Goal: Transaction & Acquisition: Purchase product/service

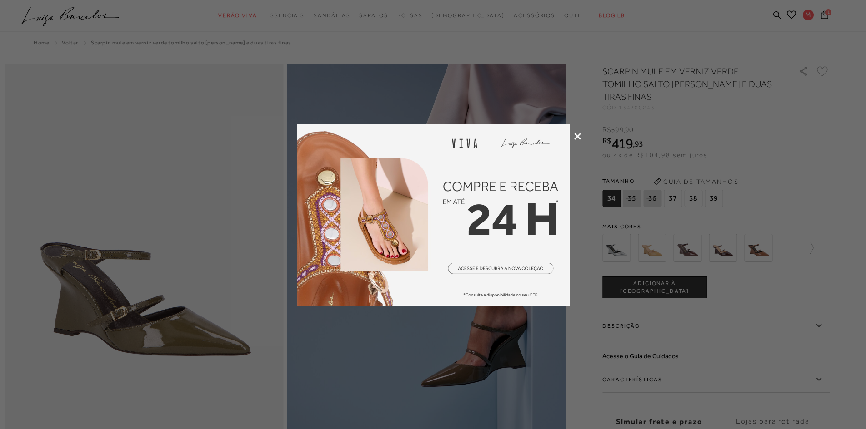
click at [574, 137] on icon at bounding box center [577, 136] width 7 height 7
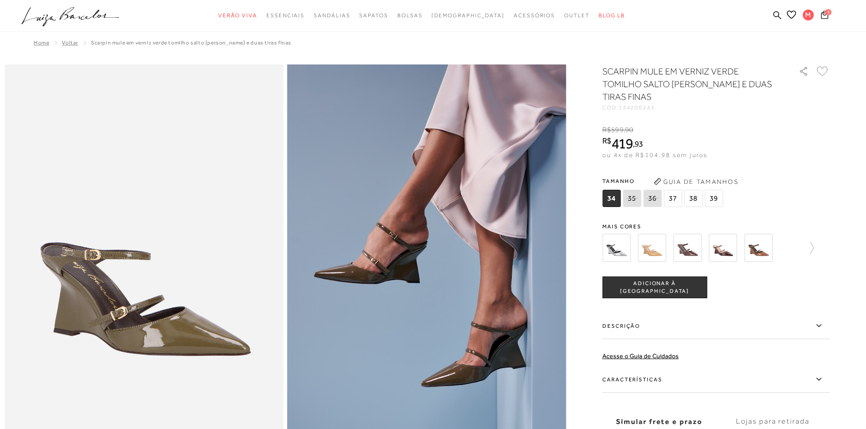
click at [655, 244] on img at bounding box center [652, 248] width 28 height 28
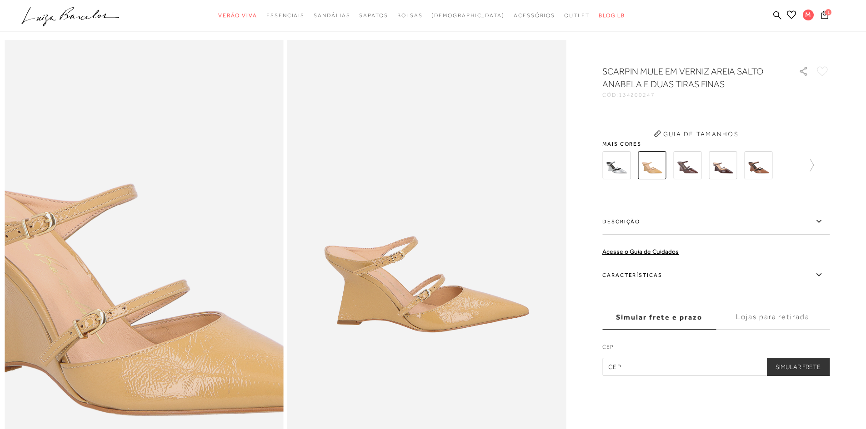
scroll to position [87, 0]
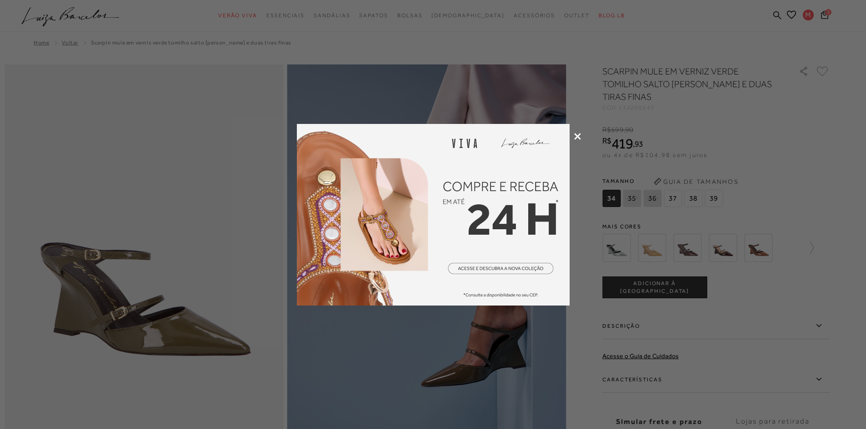
click at [575, 137] on icon at bounding box center [577, 136] width 7 height 7
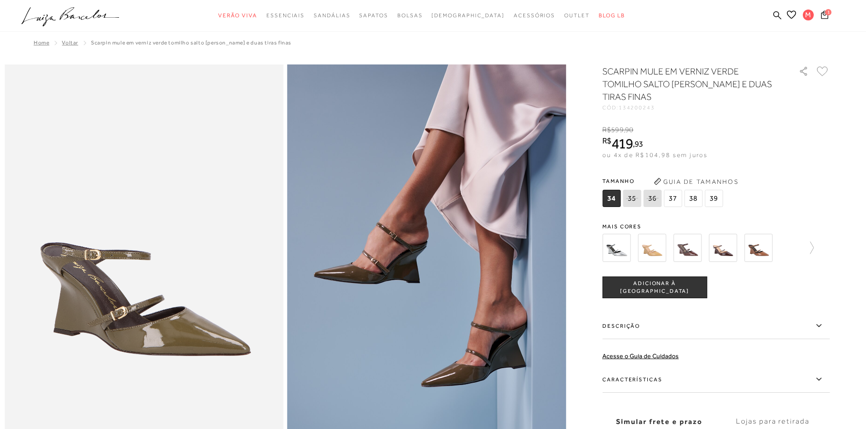
click at [720, 254] on img at bounding box center [722, 248] width 28 height 28
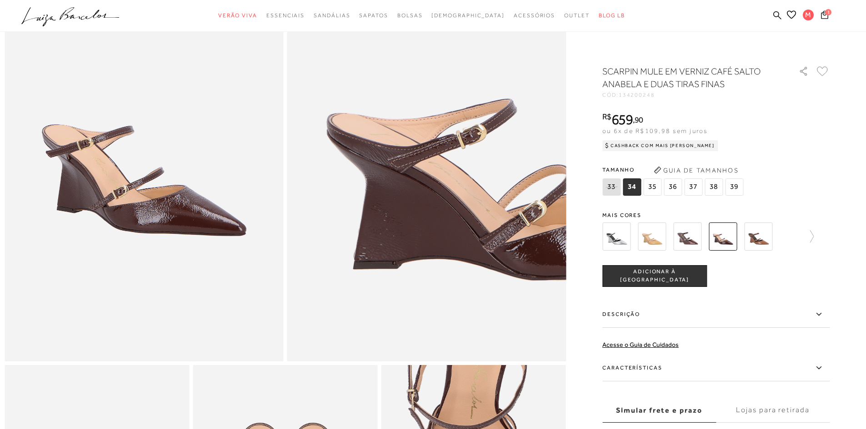
scroll to position [182, 0]
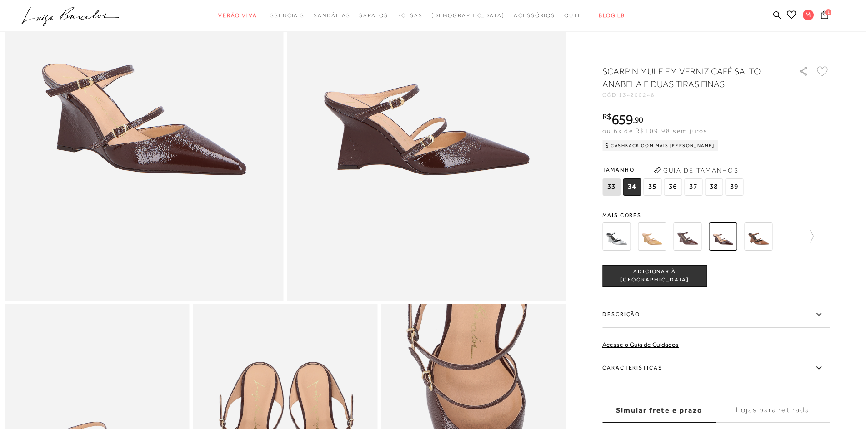
click at [676, 183] on span "36" at bounding box center [672, 187] width 18 height 17
click at [649, 275] on span "ADICIONAR À [GEOGRAPHIC_DATA]" at bounding box center [655, 276] width 104 height 16
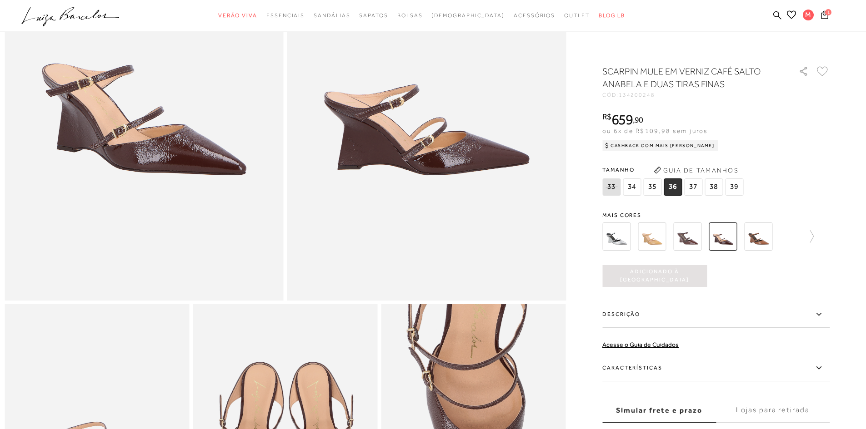
scroll to position [0, 0]
click at [822, 11] on icon at bounding box center [824, 14] width 7 height 9
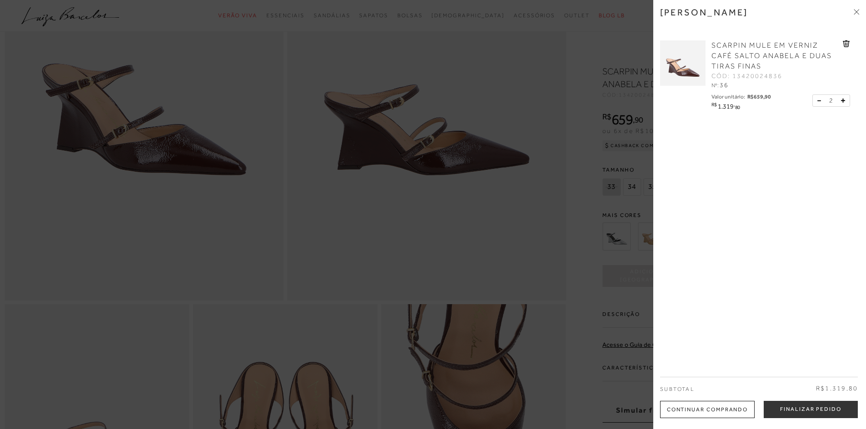
click at [818, 102] on button at bounding box center [821, 101] width 8 height 8
click at [792, 410] on button "Finalizar Pedido" at bounding box center [810, 409] width 94 height 17
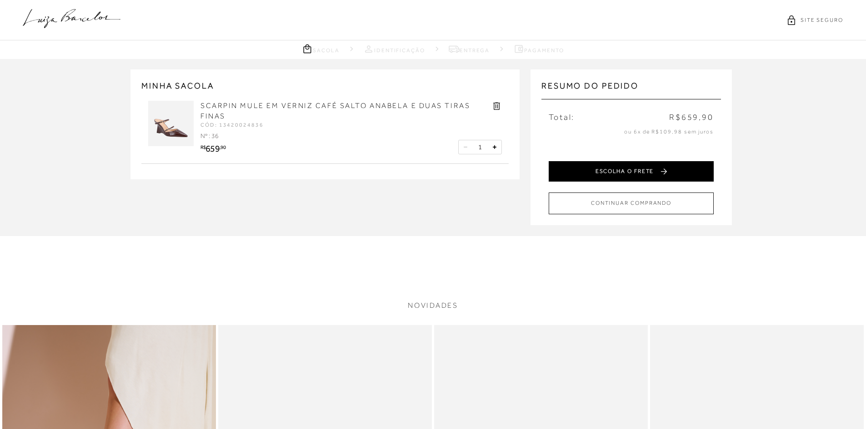
click at [615, 172] on button "ESCOLHA O FRETE" at bounding box center [630, 171] width 165 height 20
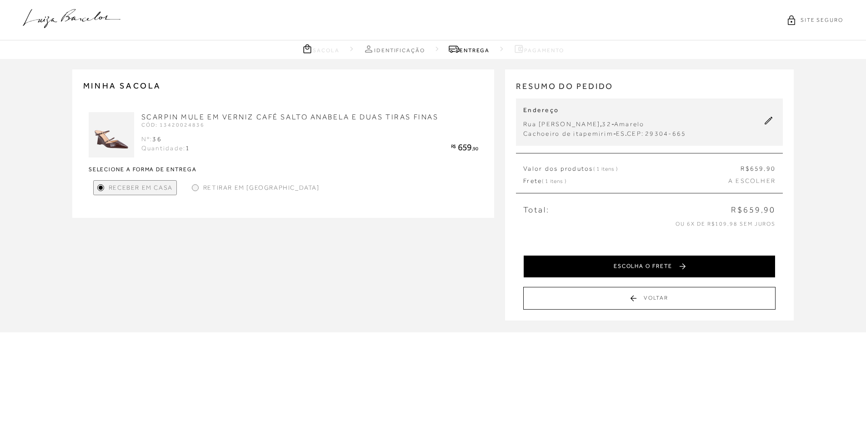
click at [646, 268] on button "ESCOLHA O FRETE" at bounding box center [649, 266] width 252 height 23
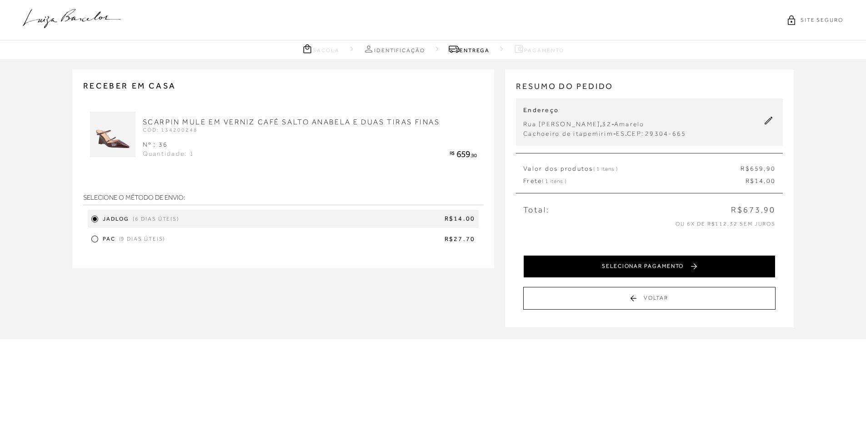
click at [580, 269] on button "SELECIONAR PAGAMENTO" at bounding box center [649, 266] width 252 height 23
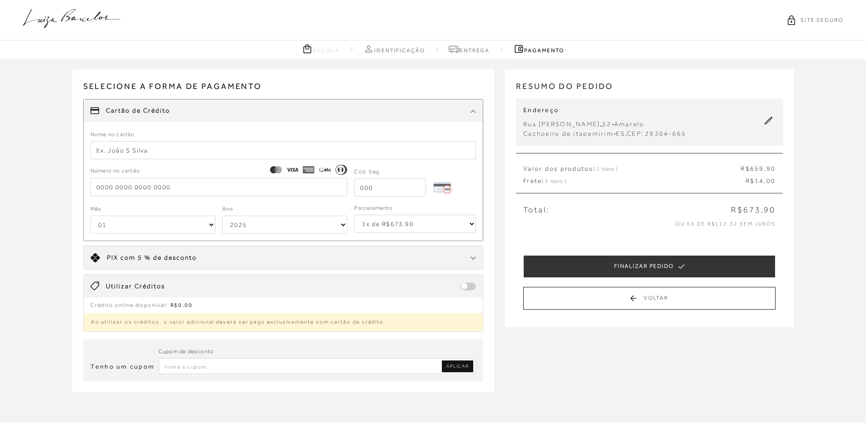
click at [133, 150] on input "text" at bounding box center [283, 150] width 386 height 18
type input "monica r s santos"
click at [98, 190] on input "tel" at bounding box center [218, 187] width 257 height 18
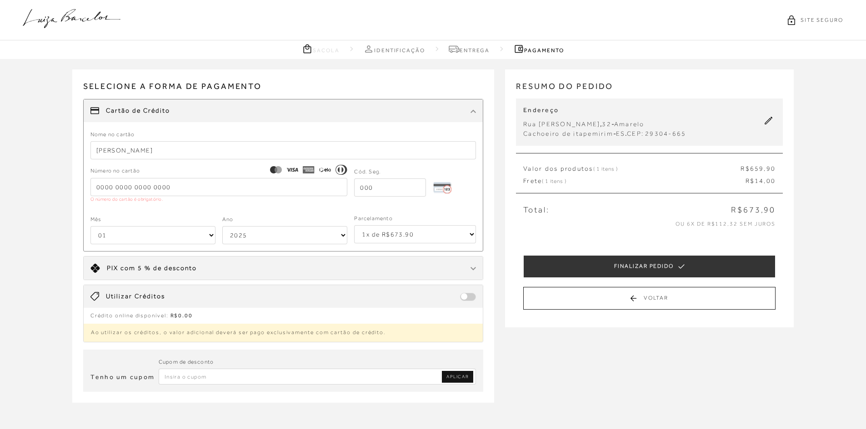
type input "5161590044391625"
type input "871"
select select "09"
select select "2030"
type input "5161590044391625"
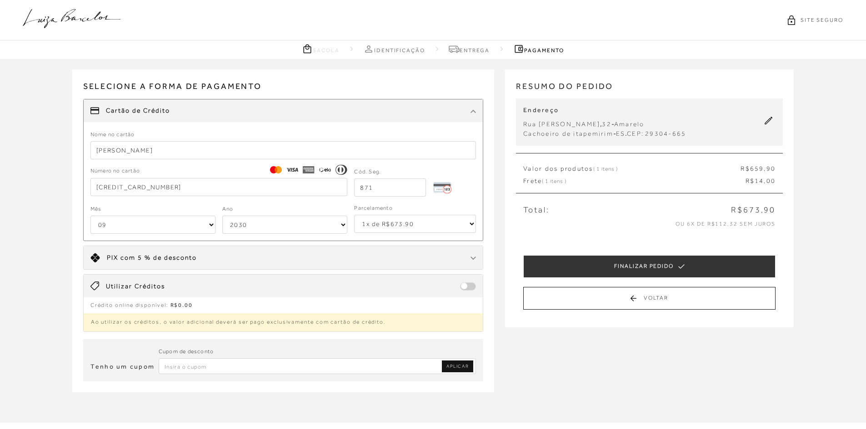
click at [29, 210] on div "Receber em casa SCARPIN MULE EM VERNIZ CAFÉ SALTO ANABELA E DUAS TIRAS FINAS CÓ…" at bounding box center [433, 240] width 866 height 363
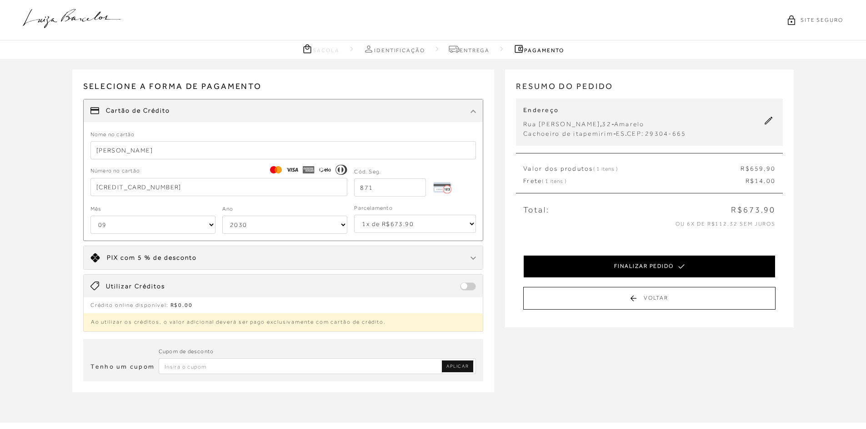
click at [709, 260] on button "FINALIZAR PEDIDO" at bounding box center [649, 266] width 252 height 23
select select "09"
select select "2030"
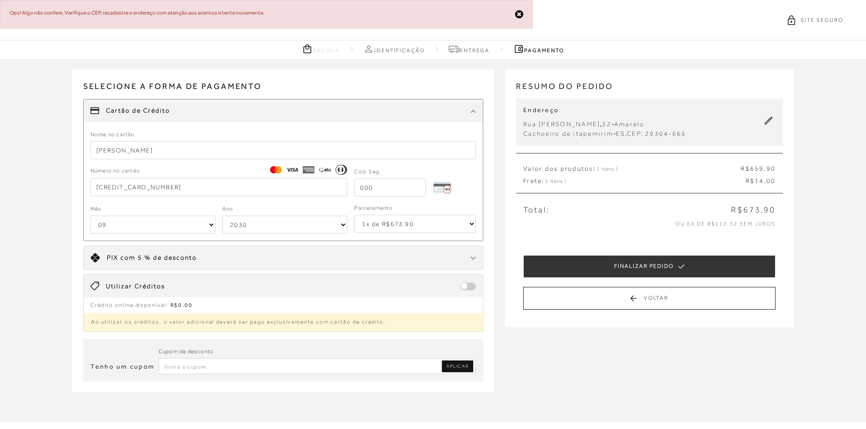
click at [767, 122] on icon at bounding box center [768, 121] width 8 height 8
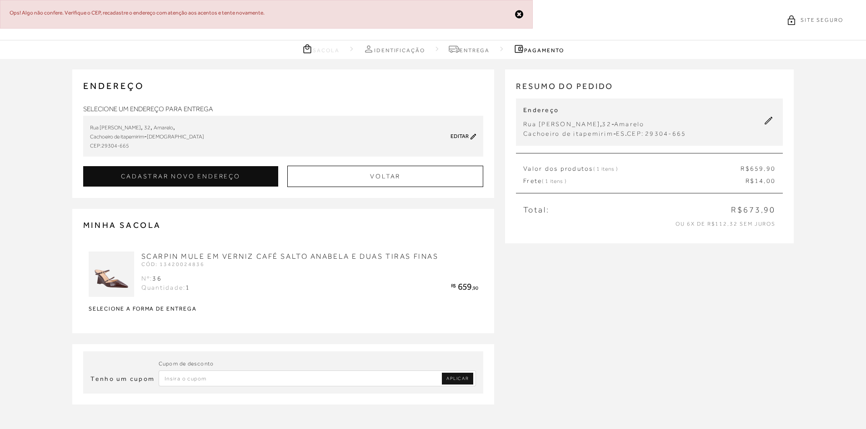
click at [452, 134] on link "Editar" at bounding box center [459, 136] width 18 height 6
type input "Monica Rizzo scarpini"
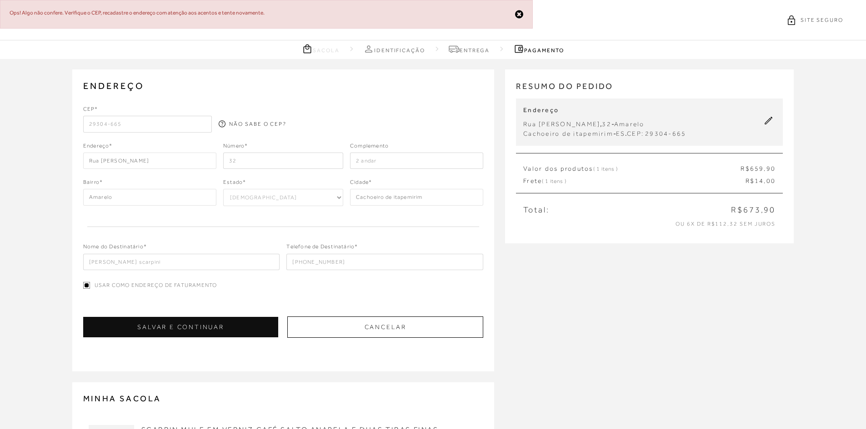
click at [166, 124] on input "29304-665" at bounding box center [147, 124] width 129 height 16
type input "Rua Idália Rocha Cordeiro"
type input "Cachoeiro de Itapemirim"
click at [182, 324] on button "SALVAR E CONTINUAR" at bounding box center [180, 327] width 195 height 20
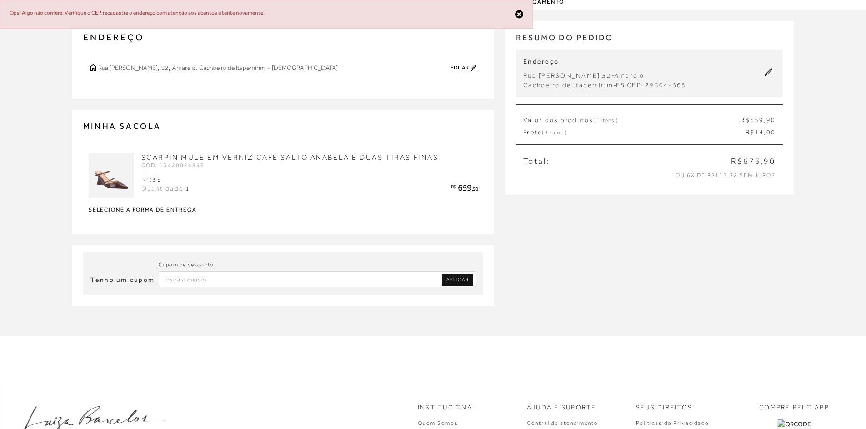
scroll to position [174, 0]
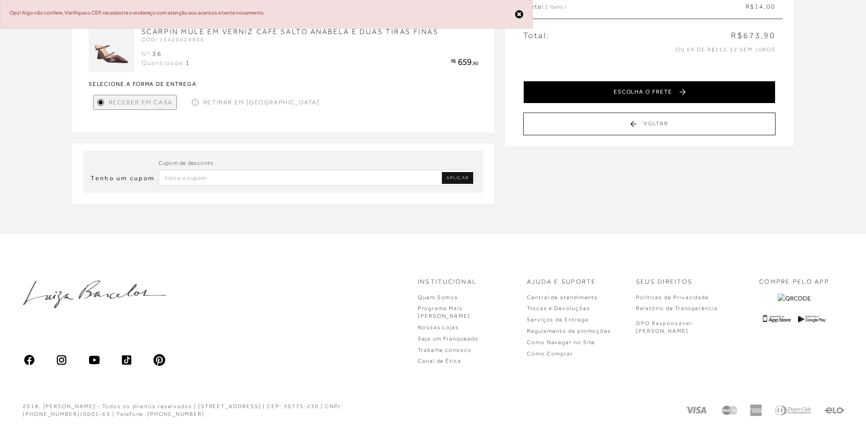
click at [630, 86] on button "ESCOLHA O FRETE" at bounding box center [649, 92] width 252 height 23
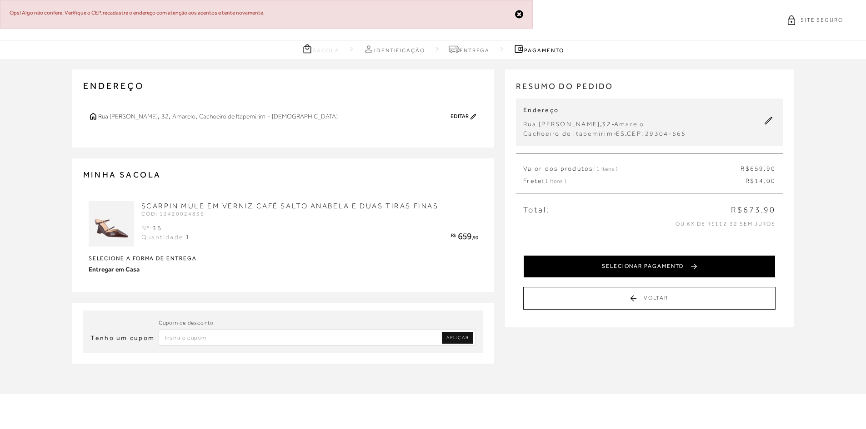
click at [614, 276] on button "SELECIONAR PAGAMENTO" at bounding box center [649, 266] width 252 height 23
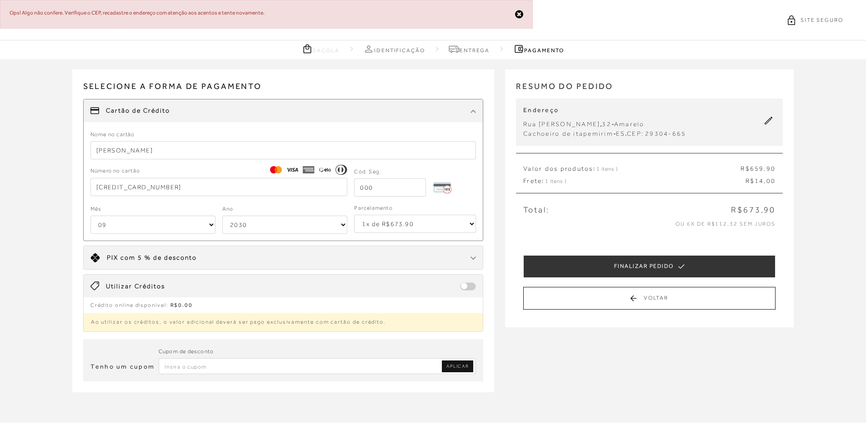
click at [520, 14] on icon at bounding box center [519, 15] width 8 height 10
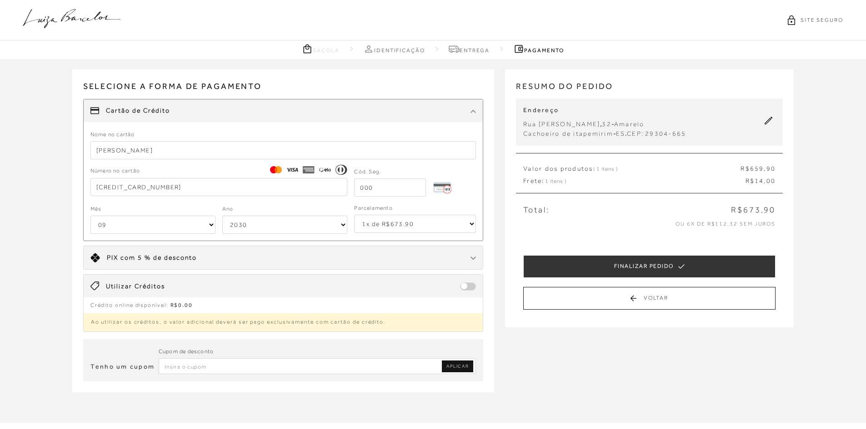
click at [549, 50] on link "Pagamento" at bounding box center [538, 48] width 50 height 11
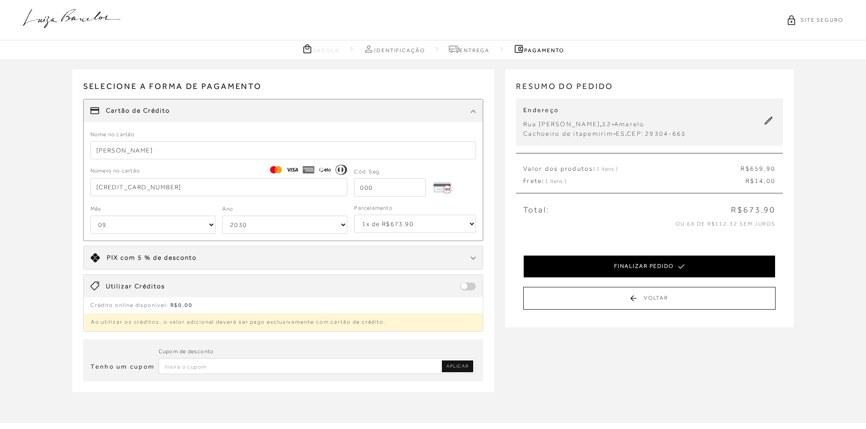
click at [652, 265] on button "FINALIZAR PEDIDO" at bounding box center [649, 266] width 252 height 23
select select "09"
select select "2030"
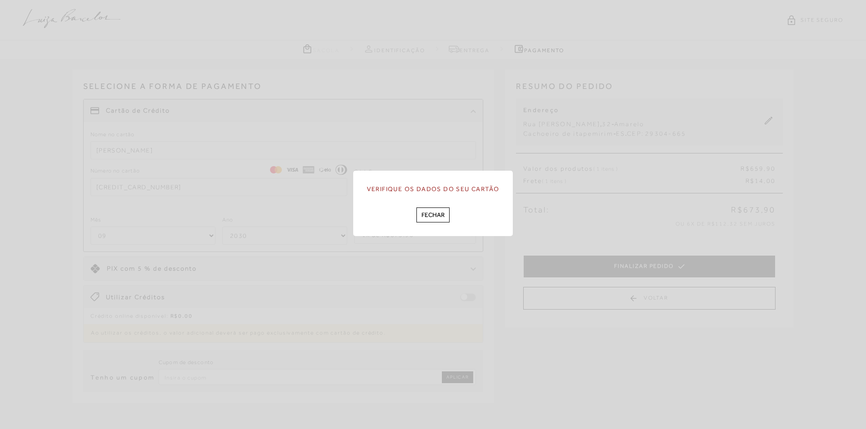
click at [442, 214] on button "Fechar" at bounding box center [432, 215] width 33 height 15
